Goal: Task Accomplishment & Management: Use online tool/utility

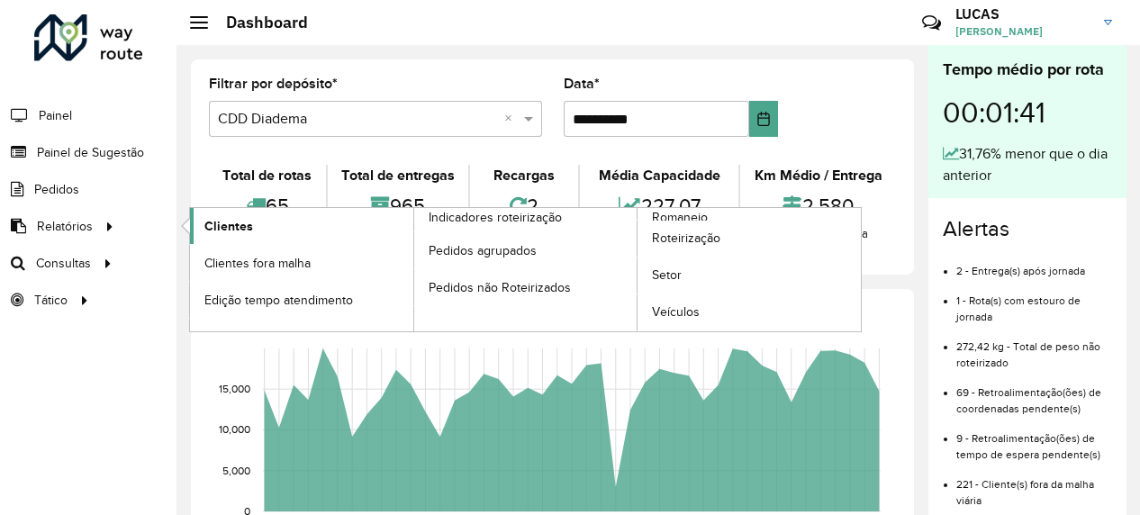
click at [265, 218] on link "Clientes" at bounding box center [301, 226] width 223 height 36
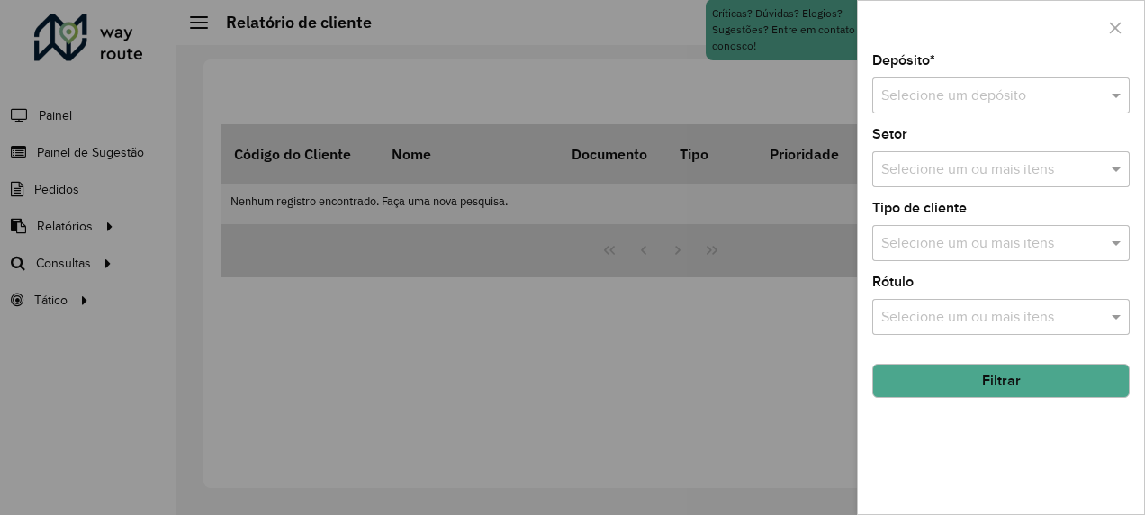
click at [917, 96] on input "text" at bounding box center [982, 97] width 203 height 22
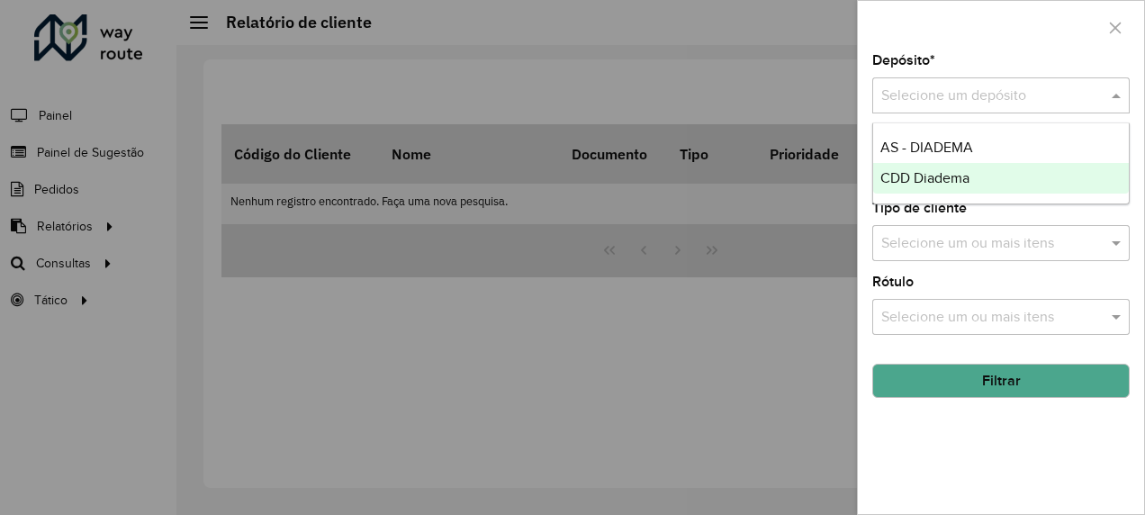
click at [913, 178] on span "CDD Diadema" at bounding box center [924, 177] width 89 height 15
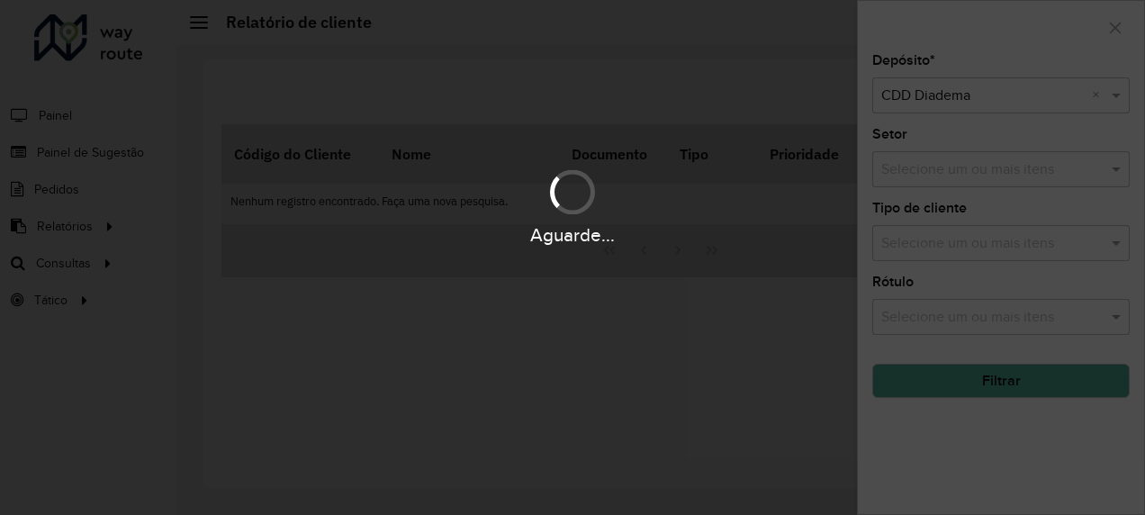
click at [971, 167] on div "Aguarde..." at bounding box center [572, 206] width 1145 height 86
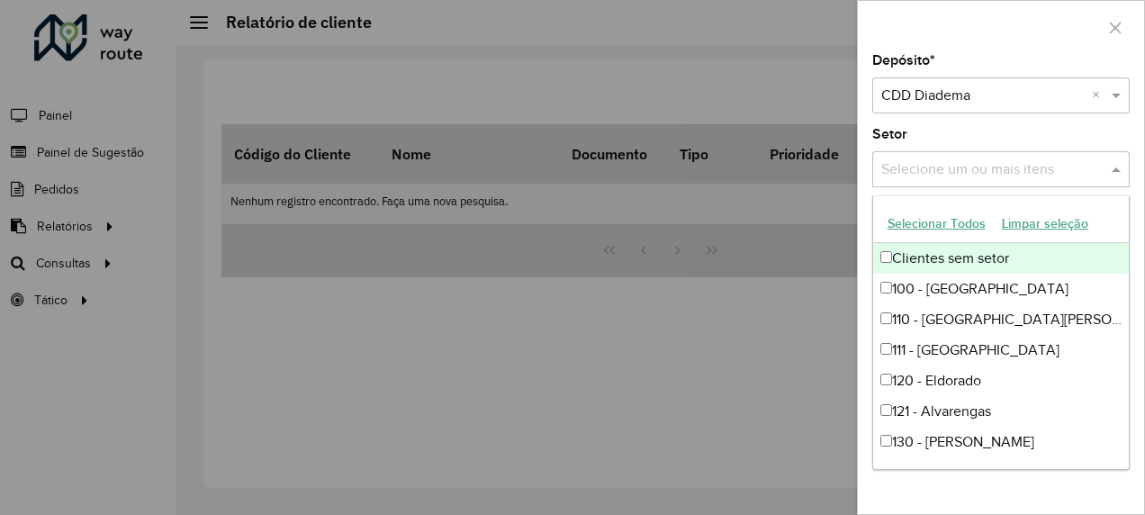
click at [971, 167] on input "text" at bounding box center [992, 170] width 230 height 22
click at [761, 351] on div at bounding box center [572, 257] width 1145 height 515
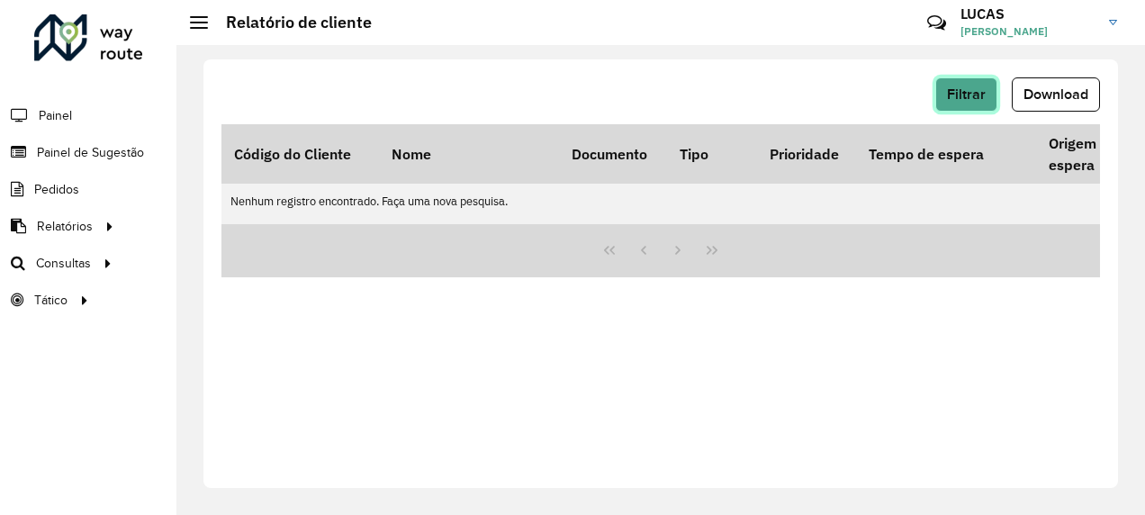
click at [987, 94] on button "Filtrar" at bounding box center [966, 94] width 62 height 34
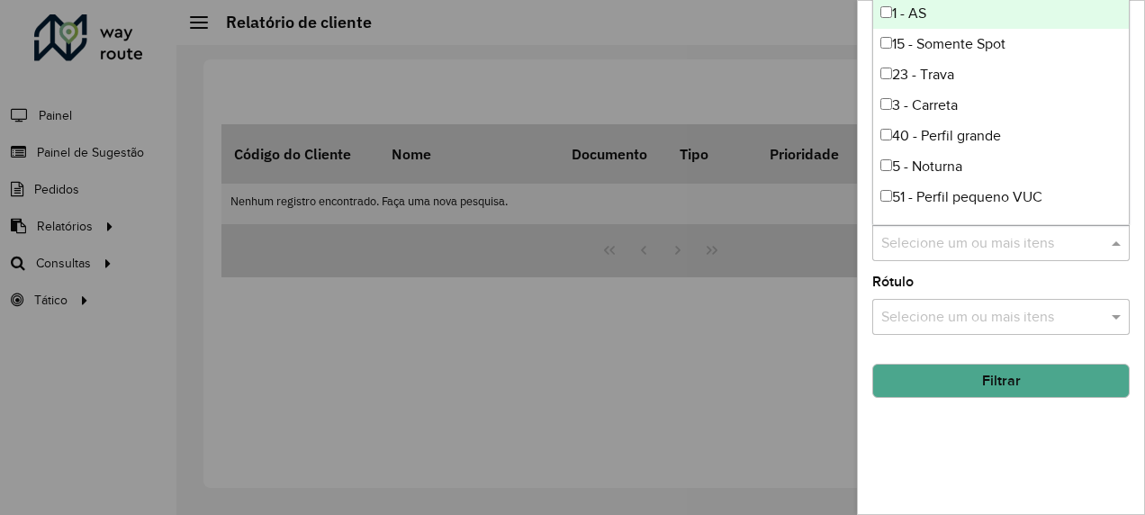
click at [944, 240] on input "text" at bounding box center [992, 244] width 230 height 22
click at [946, 360] on hb-field-button "Filtrar" at bounding box center [1000, 373] width 257 height 49
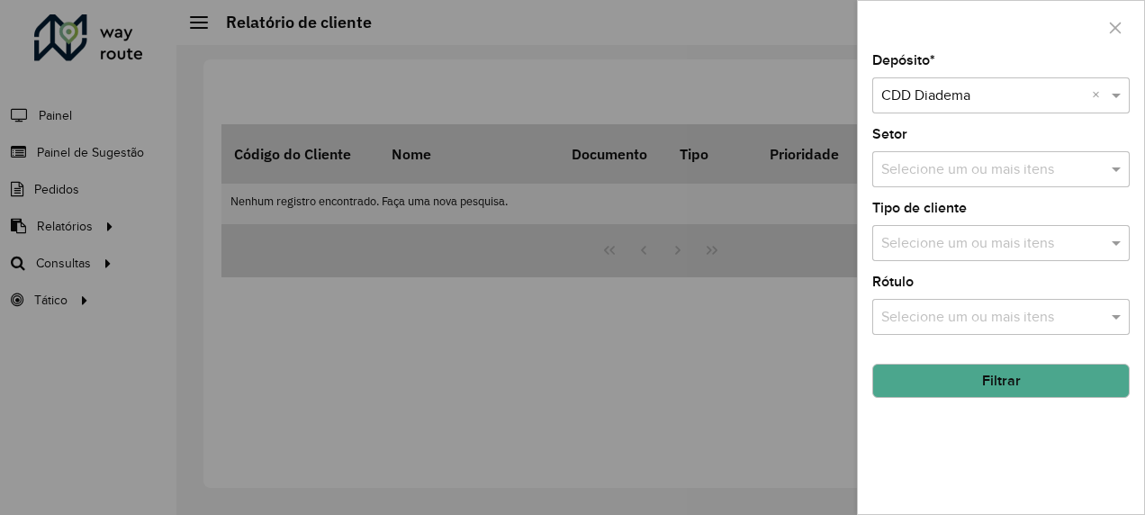
click at [944, 389] on button "Filtrar" at bounding box center [1000, 381] width 257 height 34
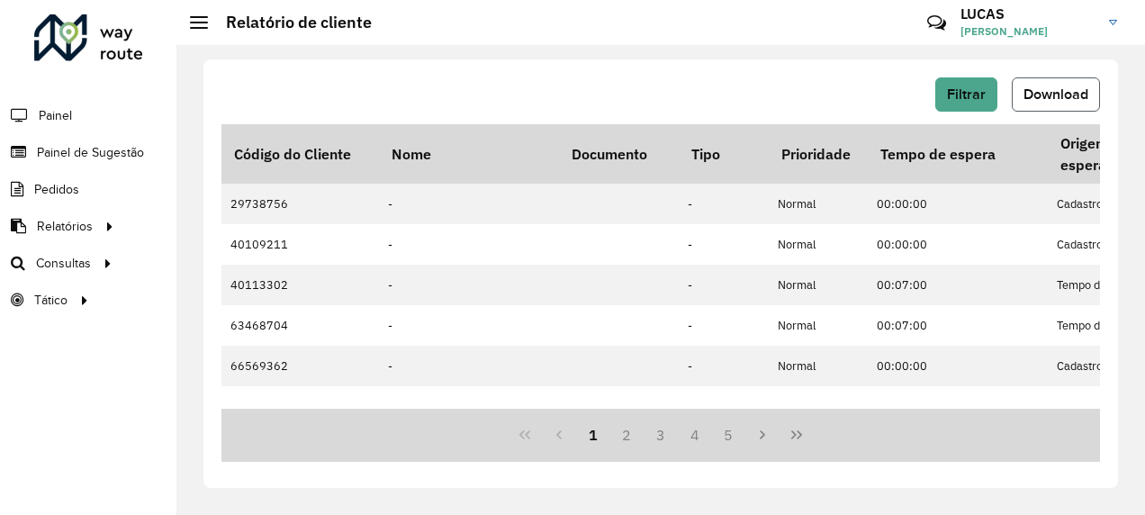
click at [1077, 79] on button "Download" at bounding box center [1056, 94] width 88 height 34
